Goal: Task Accomplishment & Management: Use online tool/utility

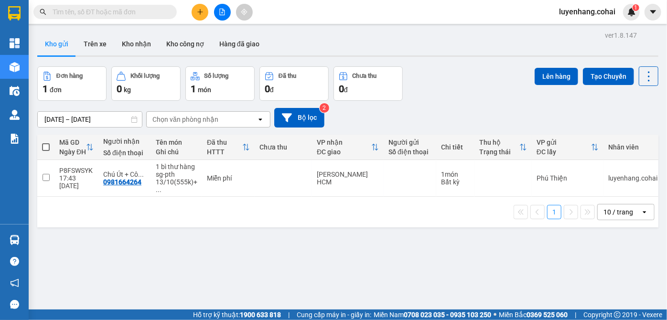
click at [43, 147] on span at bounding box center [46, 147] width 8 height 8
click at [46, 142] on input "checkbox" at bounding box center [46, 142] width 0 height 0
checkbox input "true"
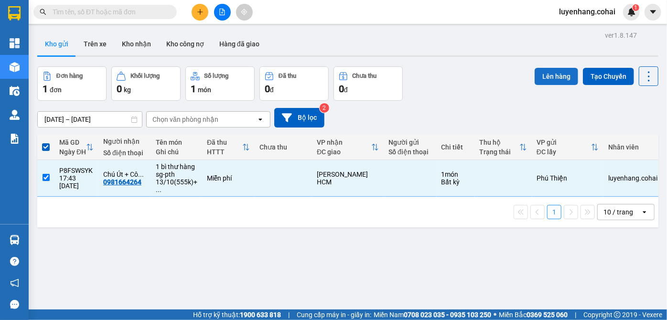
click at [545, 70] on button "Lên hàng" at bounding box center [556, 76] width 43 height 17
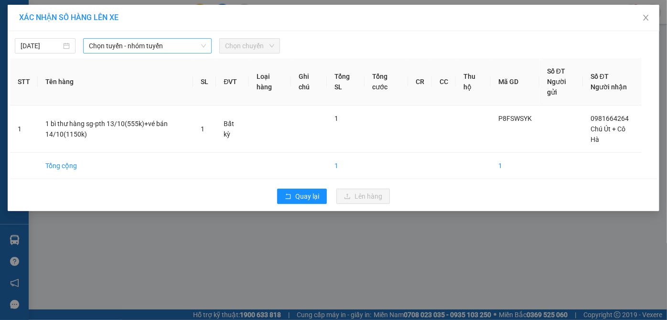
click at [160, 43] on span "Chọn tuyến - nhóm tuyến" at bounding box center [148, 46] width 118 height 14
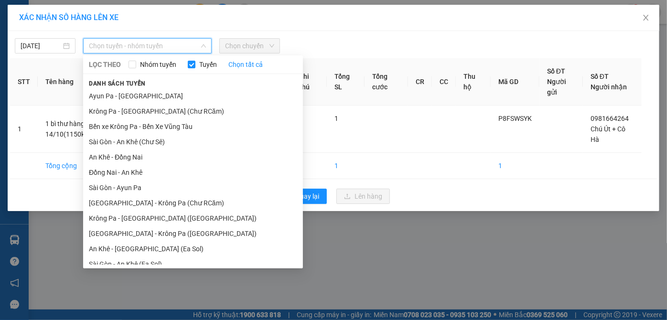
drag, startPoint x: 170, startPoint y: 114, endPoint x: 271, endPoint y: 78, distance: 107.9
click at [175, 112] on li "Krông Pa - [GEOGRAPHIC_DATA] (Chư RCăm)" at bounding box center [193, 111] width 220 height 15
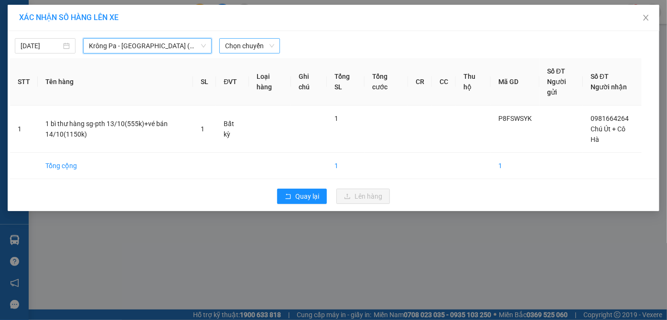
click at [255, 38] on div "Chọn chuyến" at bounding box center [249, 45] width 61 height 15
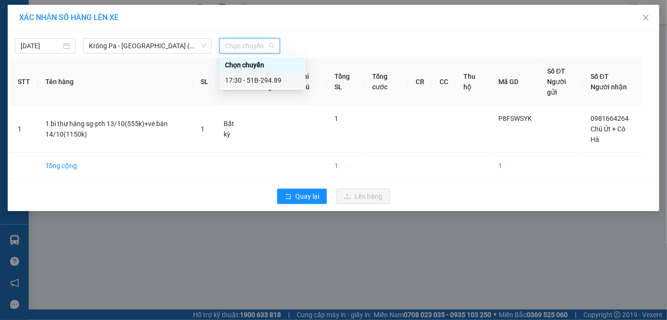
click at [277, 78] on div "17:30 - 51B-294.89" at bounding box center [262, 80] width 75 height 11
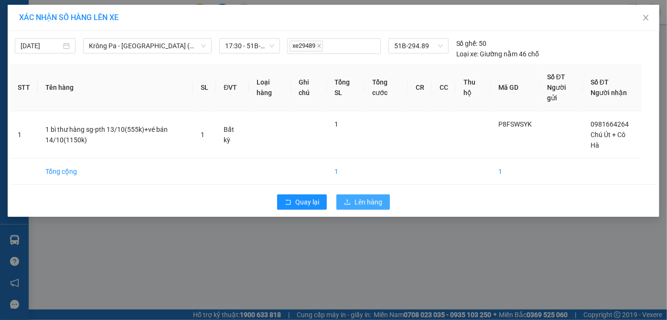
click at [357, 200] on span "Lên hàng" at bounding box center [369, 202] width 28 height 11
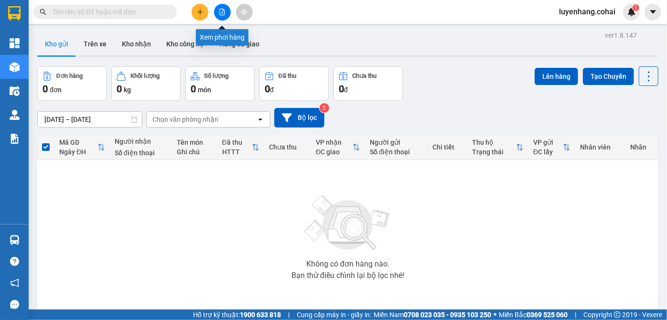
click at [217, 9] on button at bounding box center [222, 12] width 17 height 17
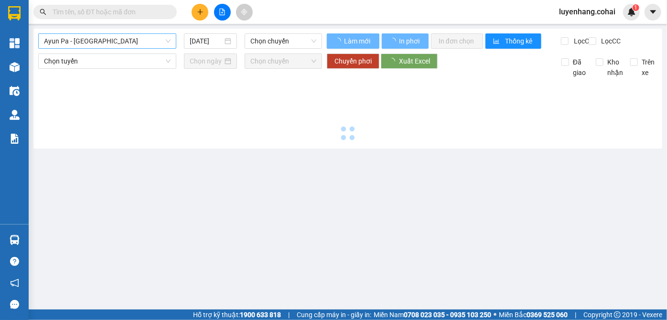
click at [140, 45] on span "Ayun Pa - [GEOGRAPHIC_DATA]" at bounding box center [107, 41] width 127 height 14
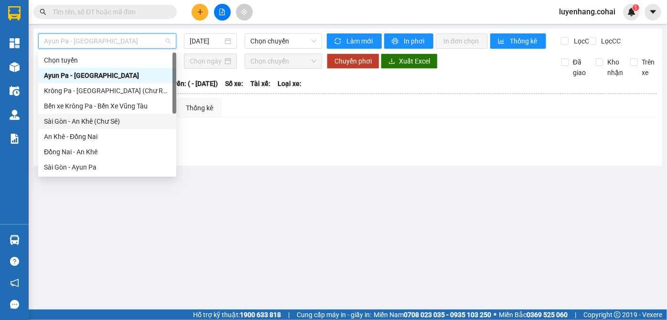
click at [111, 122] on div "Sài Gòn - An Khê (Chư Sê)" at bounding box center [107, 121] width 127 height 11
type input "[DATE]"
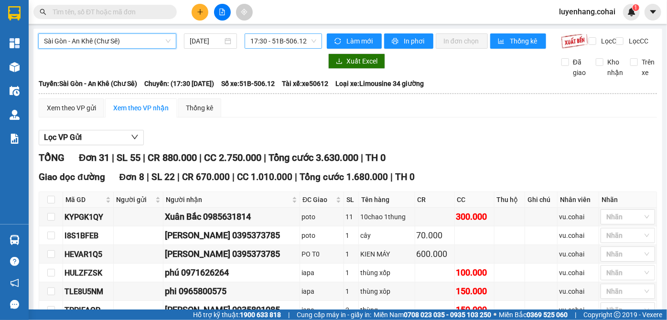
click at [250, 41] on span "17:30 - 51B-506.12" at bounding box center [283, 41] width 66 height 14
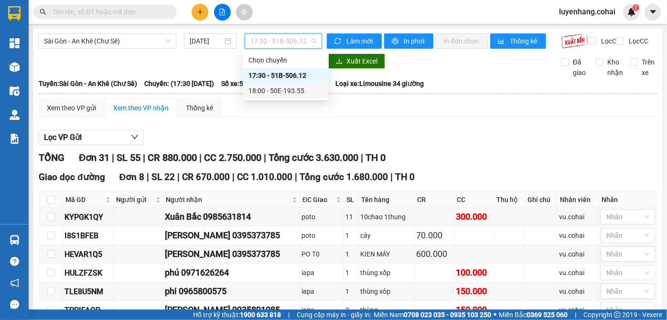
click at [293, 94] on div "18:00 - 50E-193.55" at bounding box center [285, 91] width 75 height 11
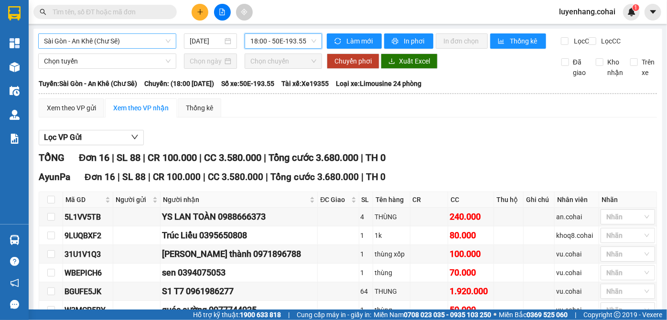
click at [92, 39] on span "Sài Gòn - An Khê (Chư Sê)" at bounding box center [107, 41] width 127 height 14
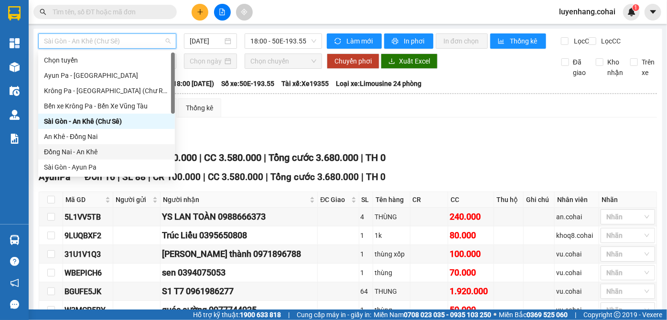
click at [111, 154] on div "Đồng Nai - An Khê" at bounding box center [106, 152] width 125 height 11
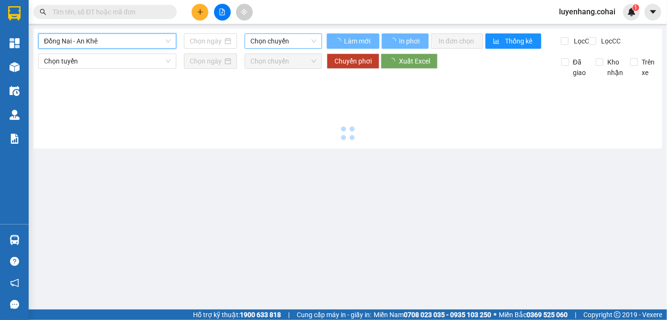
type input "[DATE]"
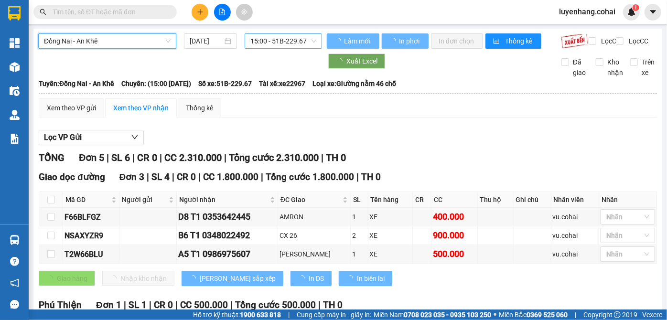
click at [289, 40] on span "15:00 - 51B-229.67" at bounding box center [283, 41] width 66 height 14
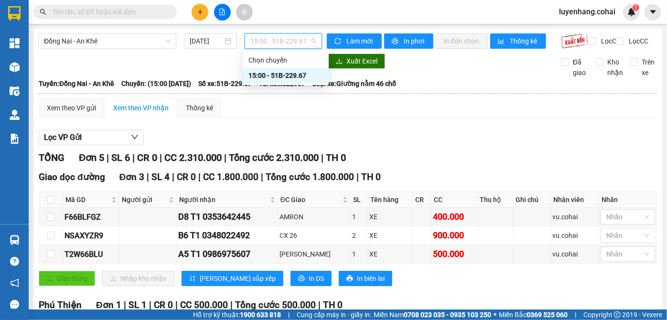
click at [289, 41] on span "15:00 - 51B-229.67" at bounding box center [283, 41] width 66 height 14
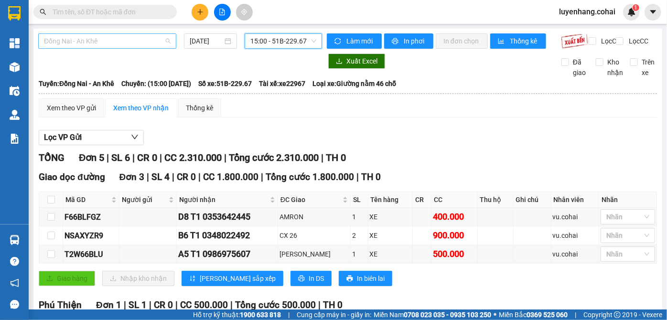
click at [75, 38] on span "Đồng Nai - An Khê" at bounding box center [107, 41] width 127 height 14
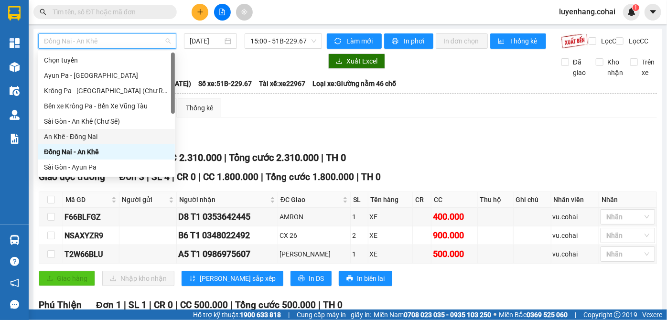
scroll to position [43, 0]
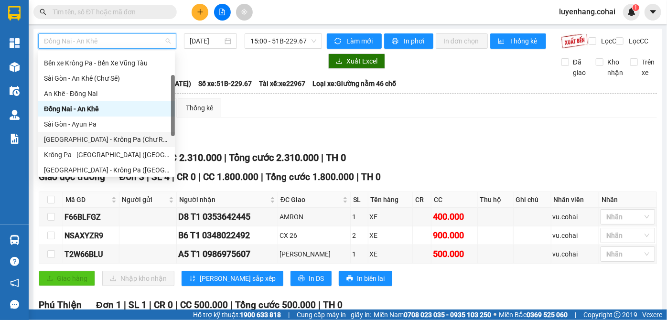
click at [114, 137] on div "[GEOGRAPHIC_DATA] - Krông Pa (Chư RCăm)" at bounding box center [106, 139] width 125 height 11
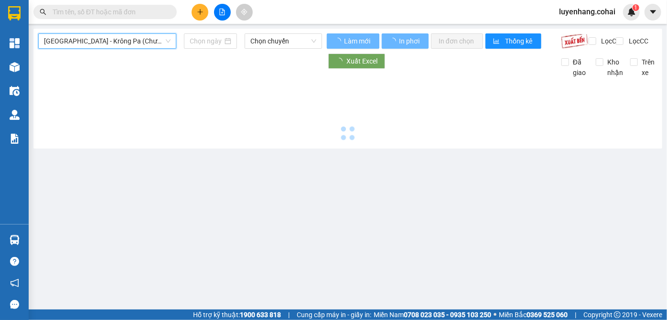
type input "[DATE]"
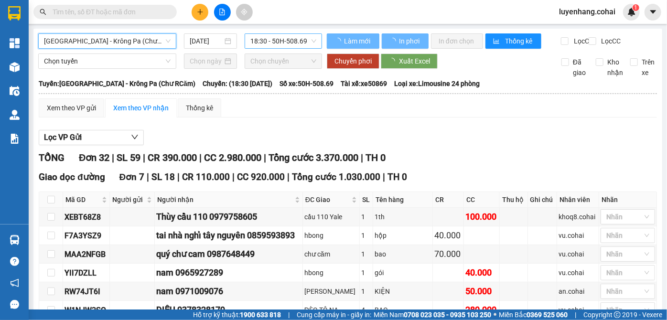
click at [287, 42] on span "18:30 - 50H-508.69" at bounding box center [283, 41] width 66 height 14
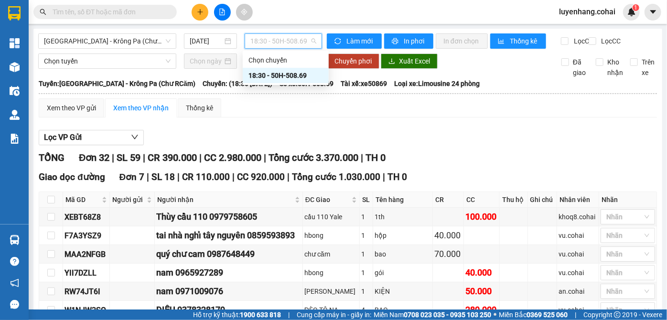
click at [287, 42] on span "18:30 - 50H-508.69" at bounding box center [283, 41] width 66 height 14
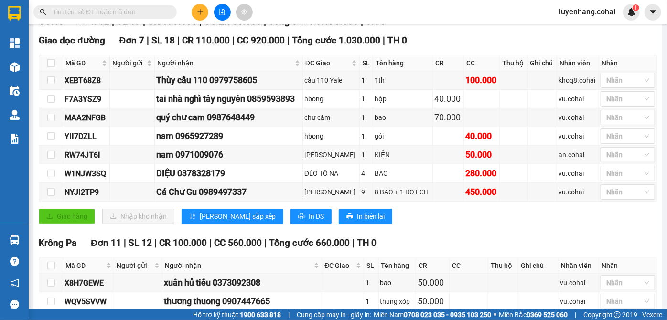
scroll to position [173, 0]
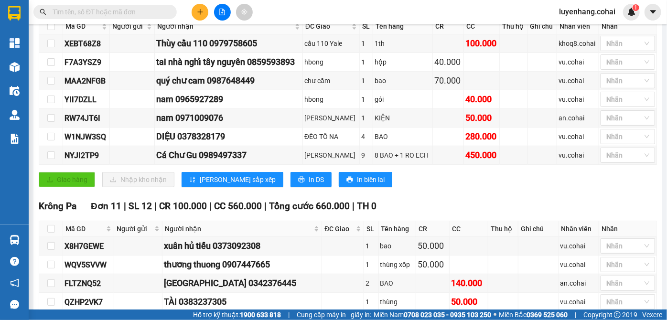
click at [430, 210] on div "[GEOGRAPHIC_DATA] 11 | SL 12 | CR 100.000 | CC 560.000 | Tổng cước 660.000 | TH…" at bounding box center [348, 206] width 618 height 14
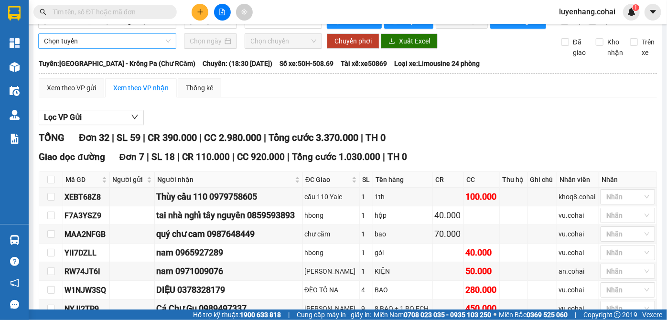
scroll to position [0, 0]
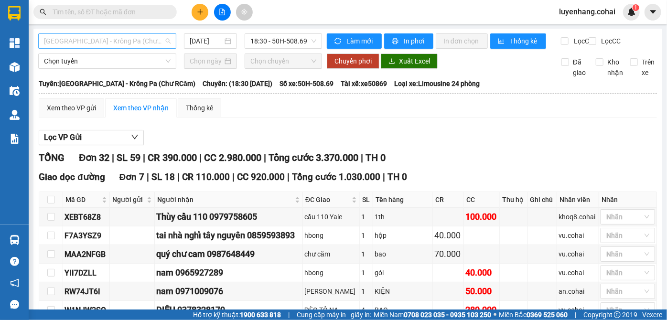
click at [108, 43] on span "[GEOGRAPHIC_DATA] - Krông Pa (Chư RCăm)" at bounding box center [107, 41] width 127 height 14
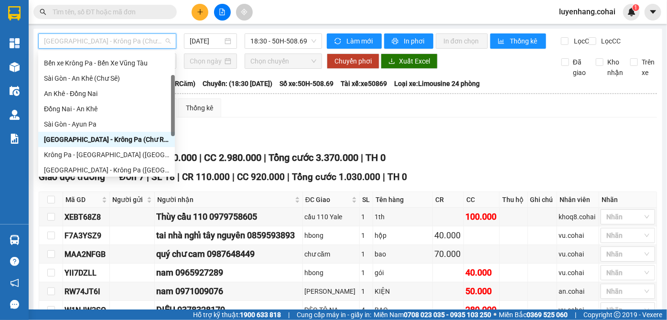
scroll to position [86, 0]
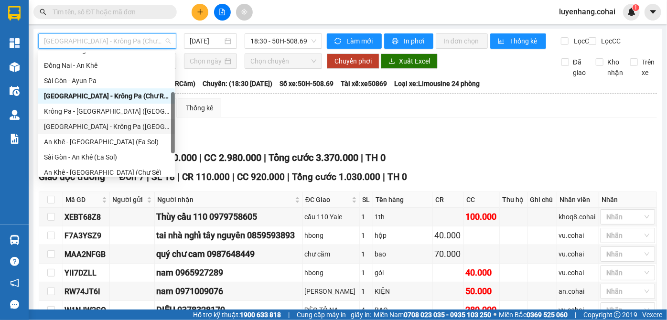
click at [115, 130] on div "[GEOGRAPHIC_DATA] - Krông Pa ([GEOGRAPHIC_DATA])" at bounding box center [106, 126] width 125 height 11
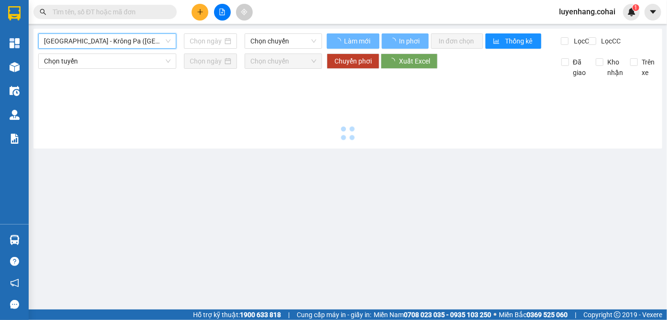
type input "[DATE]"
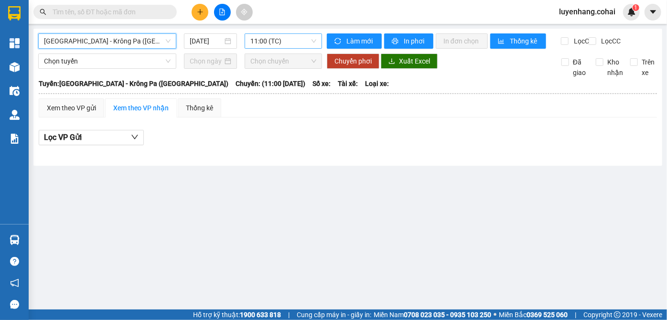
click at [290, 38] on span "11:00 (TC)" at bounding box center [283, 41] width 66 height 14
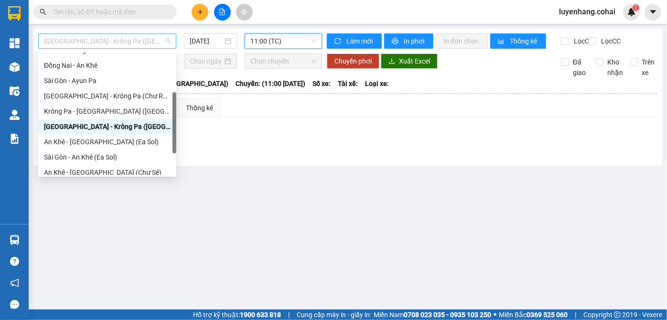
drag, startPoint x: 131, startPoint y: 40, endPoint x: 139, endPoint y: 106, distance: 66.9
click at [131, 42] on span "[GEOGRAPHIC_DATA] - Krông Pa ([GEOGRAPHIC_DATA])" at bounding box center [107, 41] width 127 height 14
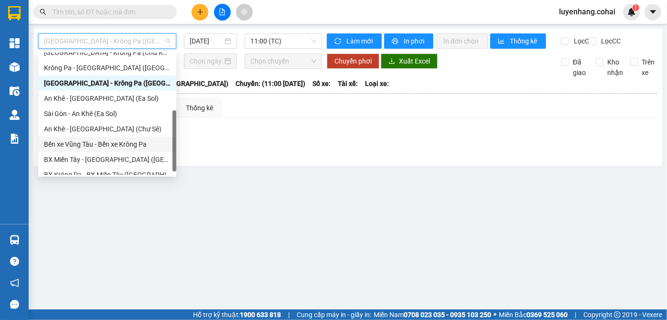
click at [123, 144] on div "Bến xe Vũng Tàu - Bến xe Krông Pa" at bounding box center [107, 144] width 127 height 11
type input "[DATE]"
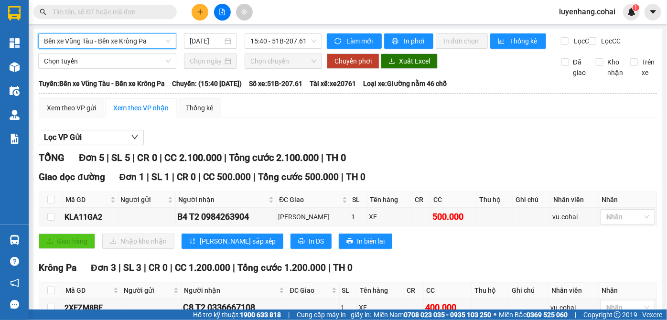
click at [117, 36] on span "Bến xe Vũng Tàu - Bến xe Krông Pa" at bounding box center [107, 41] width 127 height 14
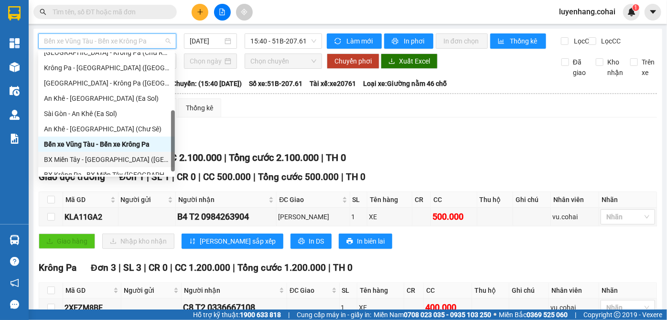
click at [111, 160] on div "BX Miền Tây - [GEOGRAPHIC_DATA] ([GEOGRAPHIC_DATA] - [GEOGRAPHIC_DATA])" at bounding box center [106, 159] width 125 height 11
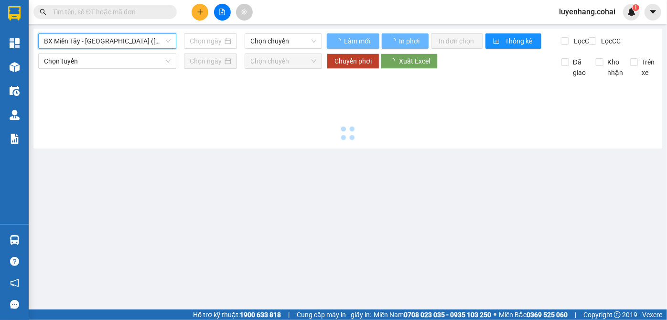
type input "[DATE]"
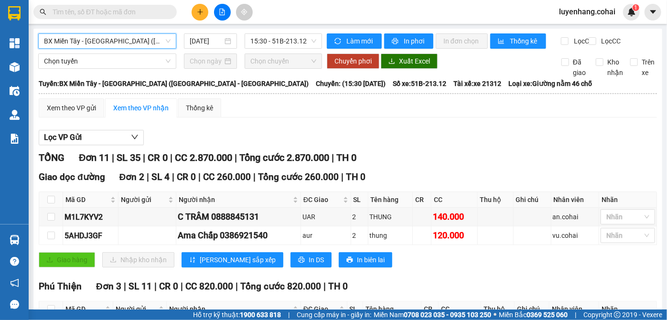
click at [112, 42] on span "BX Miền Tây - [GEOGRAPHIC_DATA] ([GEOGRAPHIC_DATA] - [GEOGRAPHIC_DATA])" at bounding box center [107, 41] width 127 height 14
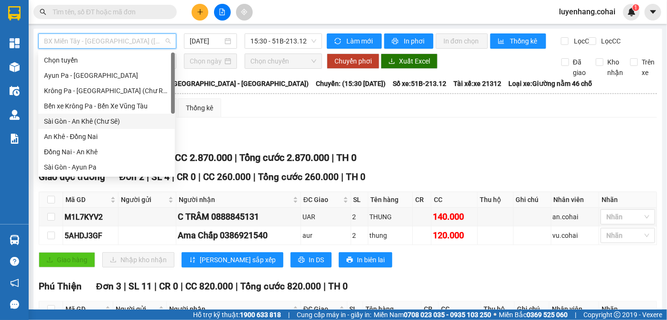
click at [103, 124] on div "Sài Gòn - An Khê (Chư Sê)" at bounding box center [106, 121] width 125 height 11
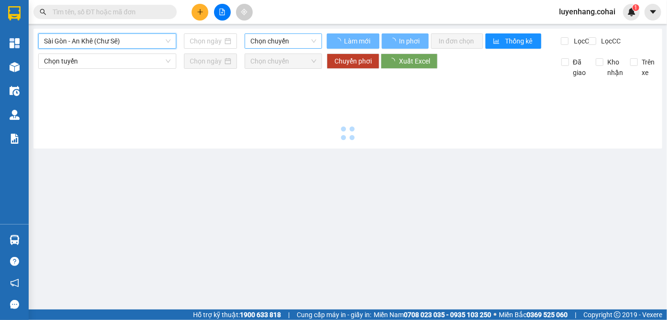
type input "[DATE]"
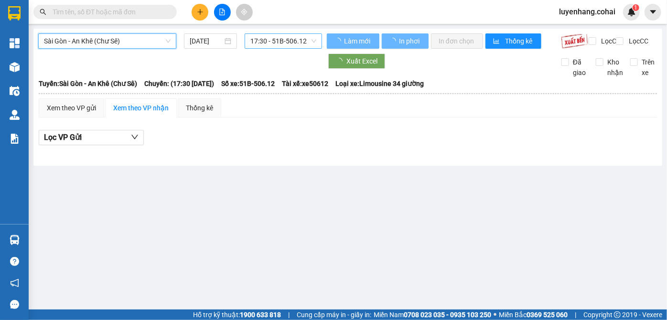
click at [294, 42] on span "17:30 - 51B-506.12" at bounding box center [283, 41] width 66 height 14
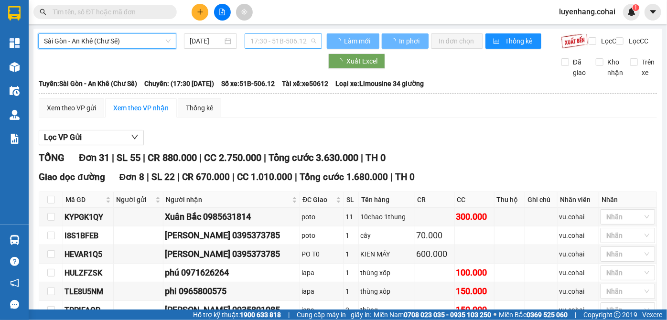
click at [294, 42] on span "17:30 - 51B-506.12" at bounding box center [283, 41] width 66 height 14
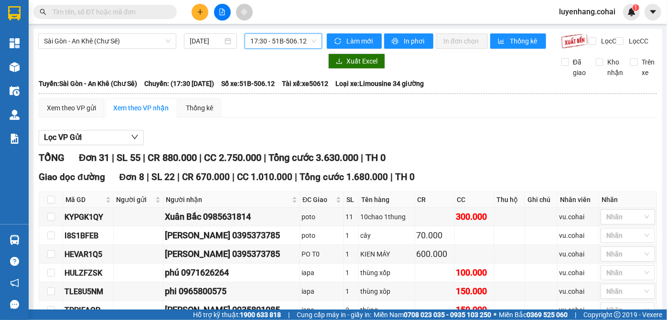
click at [287, 36] on span "17:30 - 51B-506.12" at bounding box center [283, 41] width 66 height 14
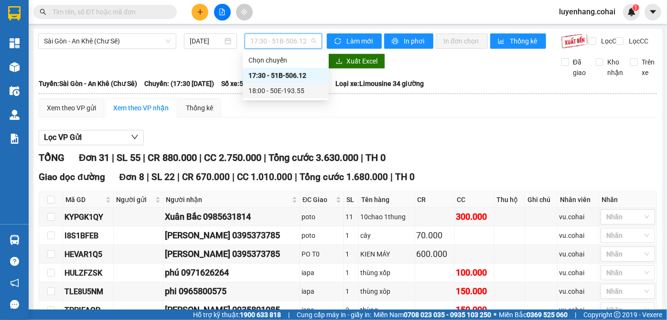
click at [303, 94] on div "18:00 - 50E-193.55" at bounding box center [285, 91] width 75 height 11
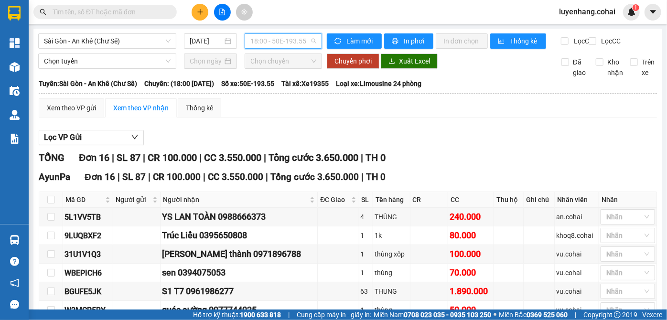
click at [302, 36] on span "18:00 - 50E-193.55" at bounding box center [283, 41] width 66 height 14
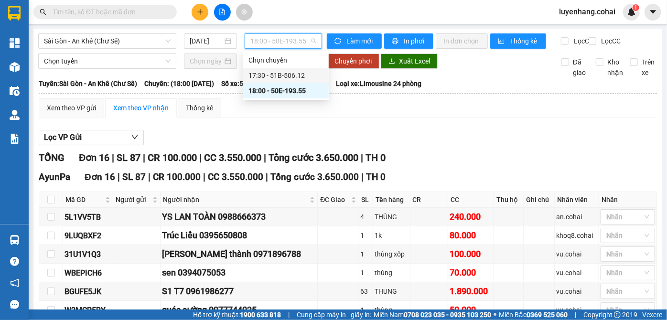
click at [294, 74] on div "17:30 - 51B-506.12" at bounding box center [285, 75] width 75 height 11
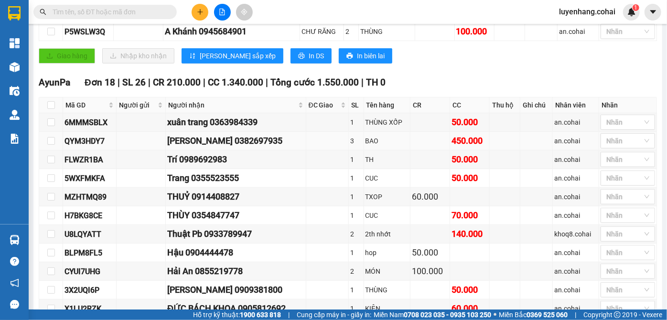
scroll to position [12, 0]
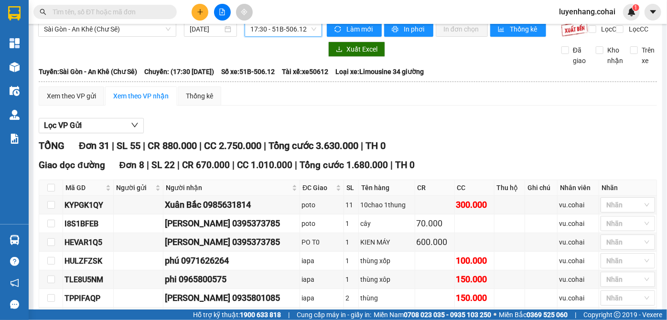
click at [295, 30] on span "17:30 - 51B-506.12" at bounding box center [283, 29] width 66 height 14
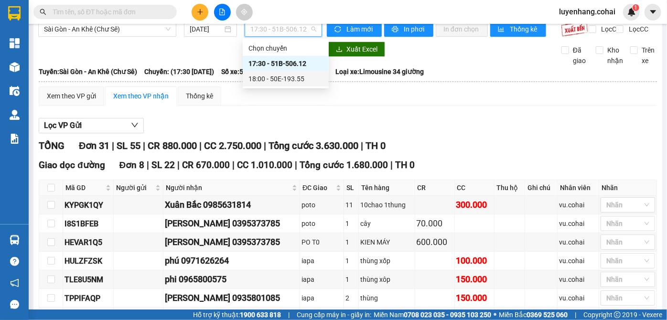
click at [302, 80] on div "18:00 - 50E-193.55" at bounding box center [285, 79] width 75 height 11
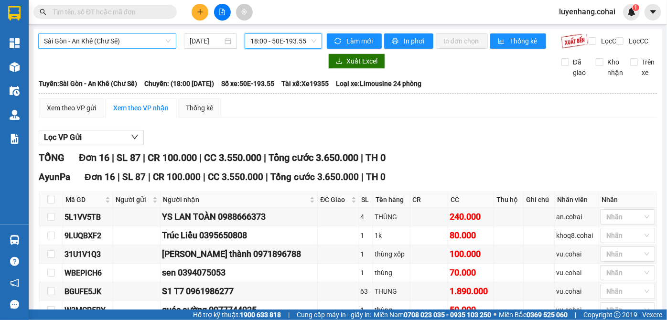
click at [98, 42] on span "Sài Gòn - An Khê (Chư Sê)" at bounding box center [107, 41] width 127 height 14
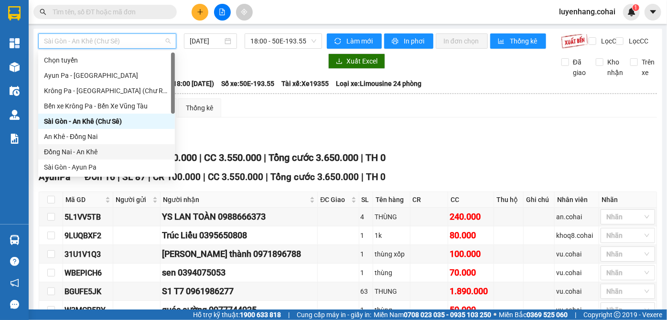
click at [106, 147] on div "Đồng Nai - An Khê" at bounding box center [106, 152] width 125 height 11
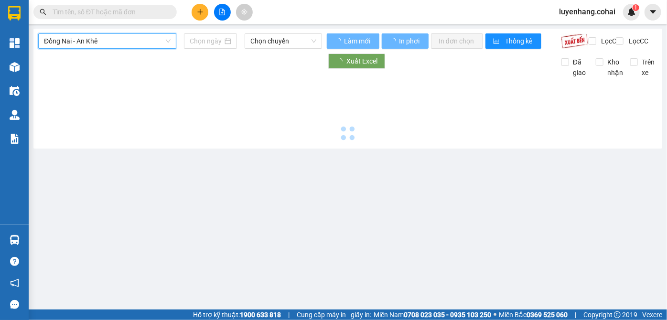
type input "[DATE]"
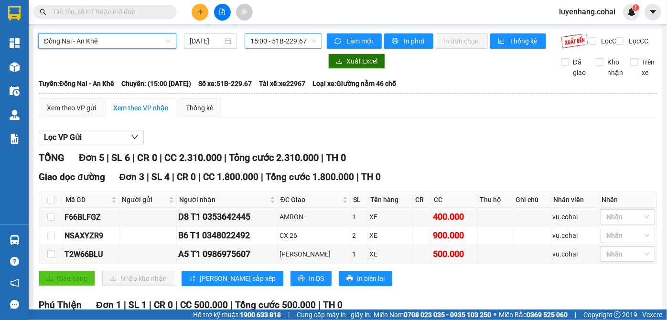
click at [280, 43] on span "15:00 - 51B-229.67" at bounding box center [283, 41] width 66 height 14
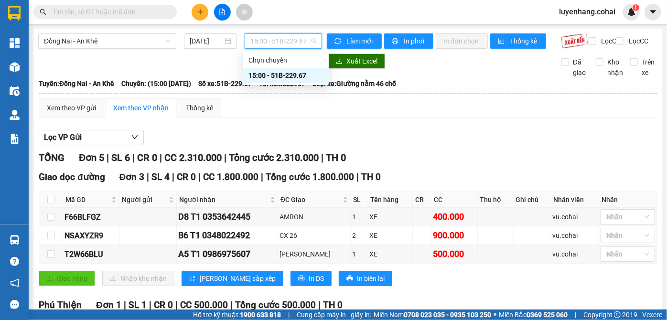
click at [280, 43] on span "15:00 - 51B-229.67" at bounding box center [283, 41] width 66 height 14
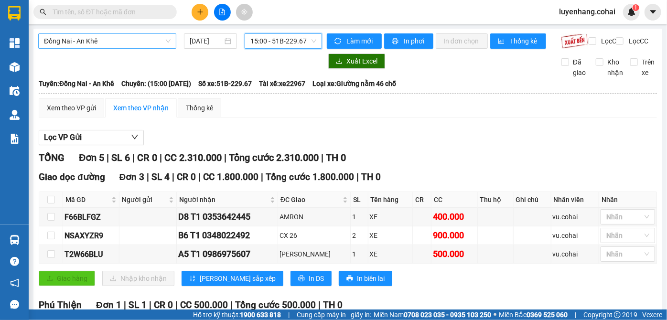
click at [120, 38] on span "Đồng Nai - An Khê" at bounding box center [107, 41] width 127 height 14
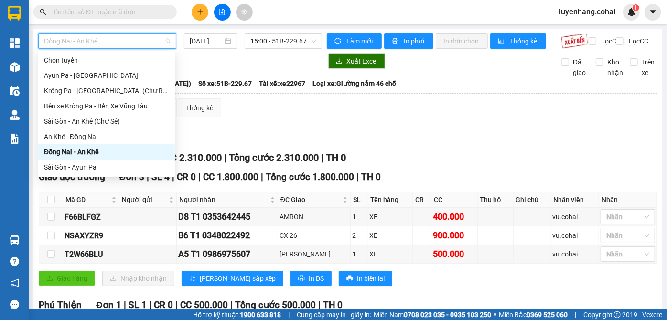
scroll to position [43, 0]
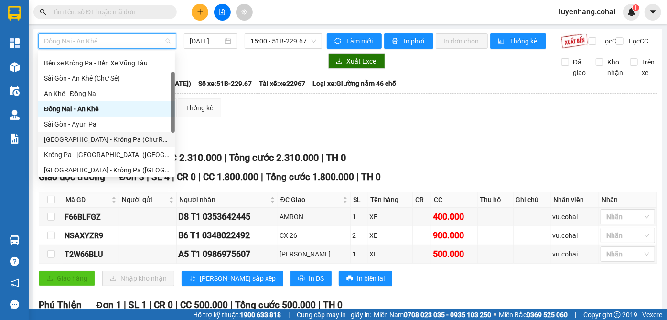
click at [107, 138] on div "[GEOGRAPHIC_DATA] - Krông Pa (Chư RCăm)" at bounding box center [106, 139] width 125 height 11
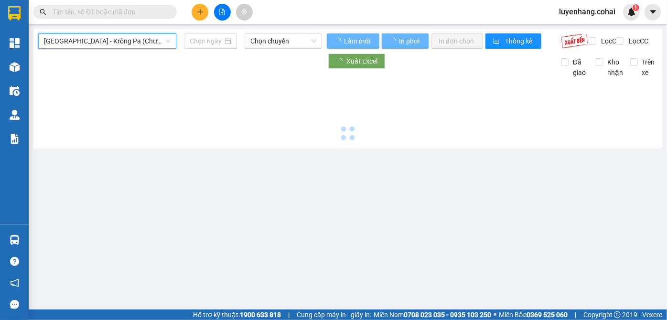
type input "[DATE]"
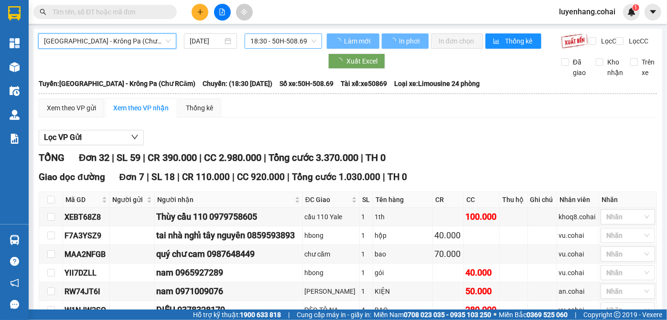
click at [271, 43] on span "18:30 - 50H-508.69" at bounding box center [283, 41] width 66 height 14
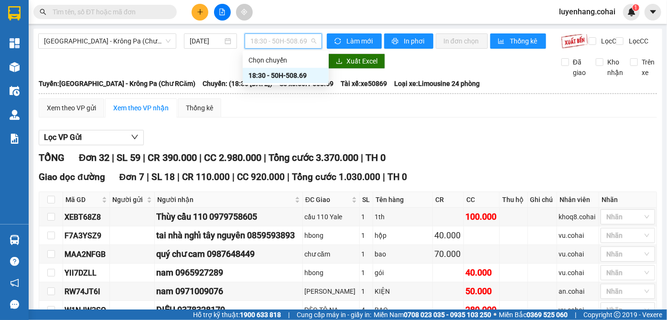
click at [271, 43] on span "18:30 - 50H-508.69" at bounding box center [283, 41] width 66 height 14
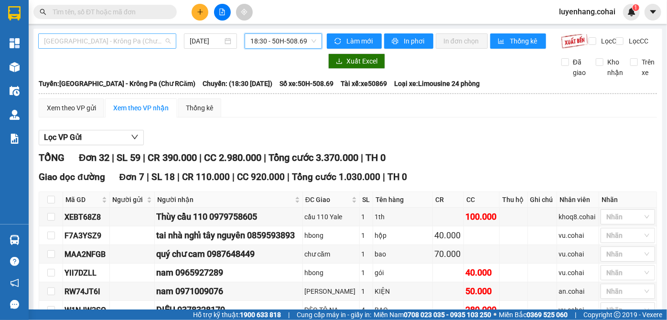
click at [134, 41] on span "[GEOGRAPHIC_DATA] - Krông Pa (Chư RCăm)" at bounding box center [107, 41] width 127 height 14
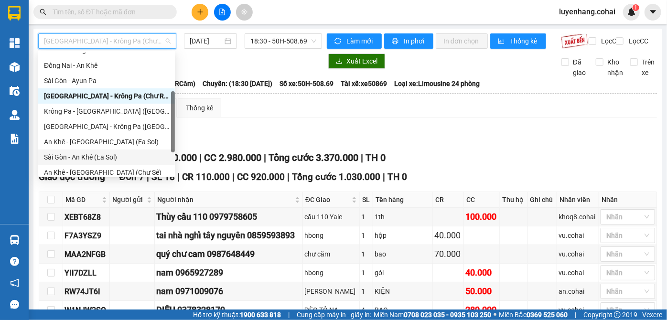
scroll to position [130, 0]
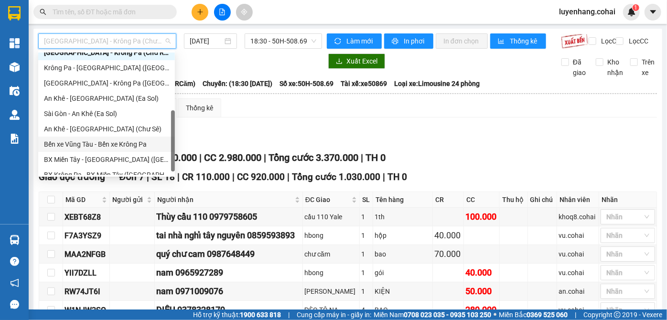
click at [122, 142] on div "Bến xe Vũng Tàu - Bến xe Krông Pa" at bounding box center [106, 144] width 125 height 11
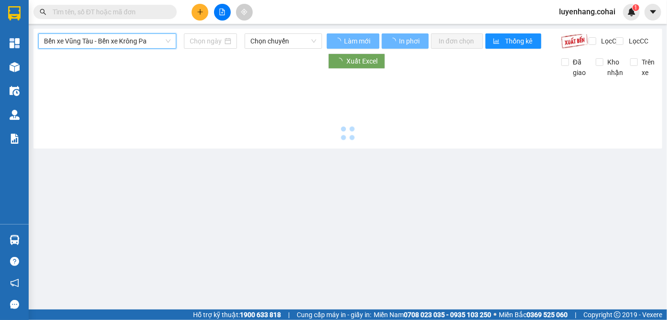
type input "[DATE]"
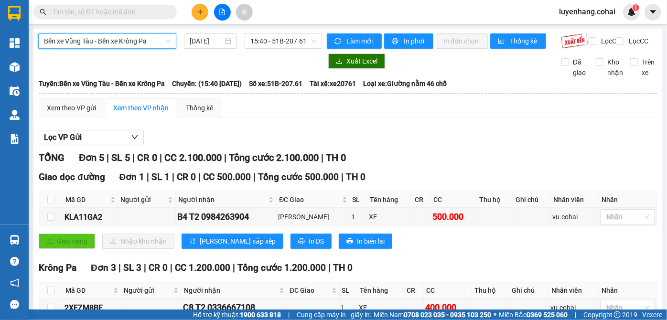
click at [126, 40] on span "Bến xe Vũng Tàu - Bến xe Krông Pa" at bounding box center [107, 41] width 127 height 14
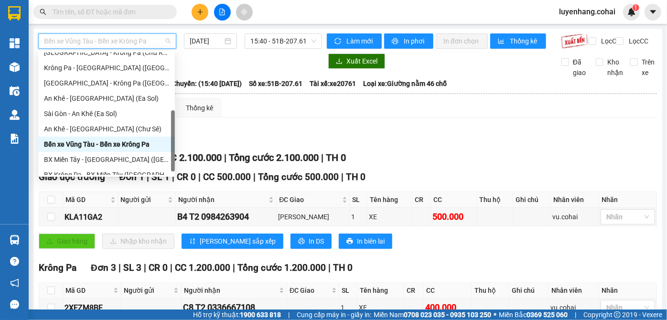
scroll to position [138, 0]
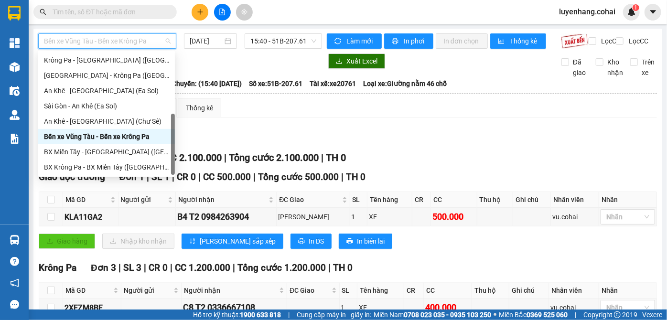
click at [123, 147] on div "BX Miền Tây - [GEOGRAPHIC_DATA] ([GEOGRAPHIC_DATA] - [GEOGRAPHIC_DATA])" at bounding box center [106, 152] width 125 height 11
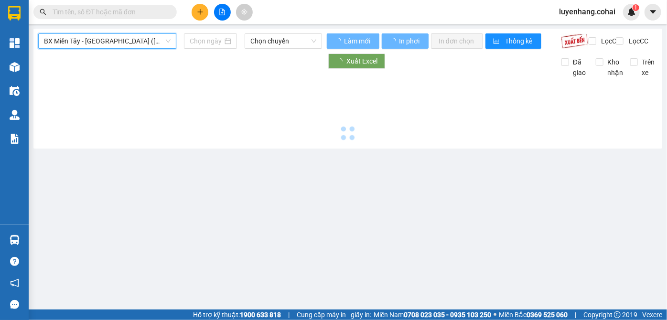
type input "[DATE]"
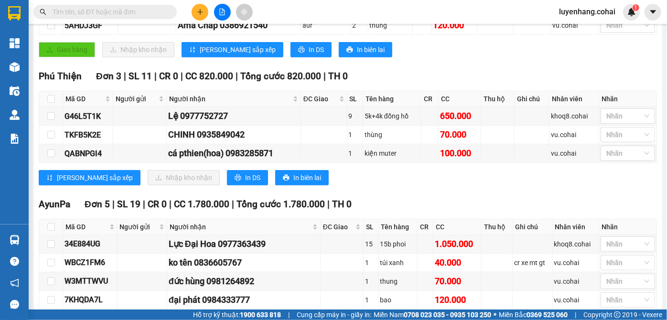
scroll to position [260, 0]
